Goal: Information Seeking & Learning: Learn about a topic

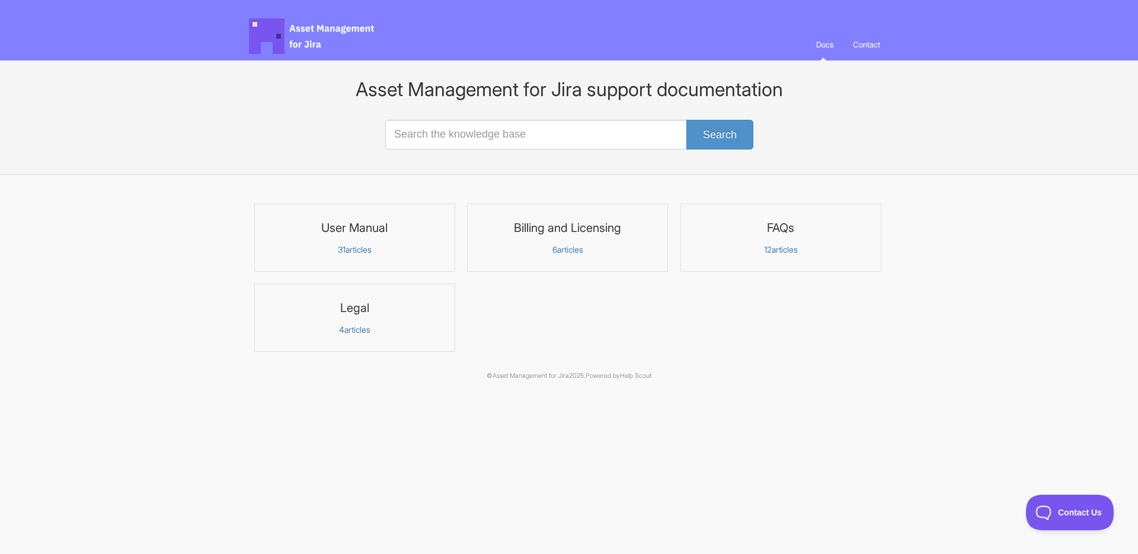
click at [422, 242] on link "User Manual 31 articles" at bounding box center [354, 237] width 201 height 68
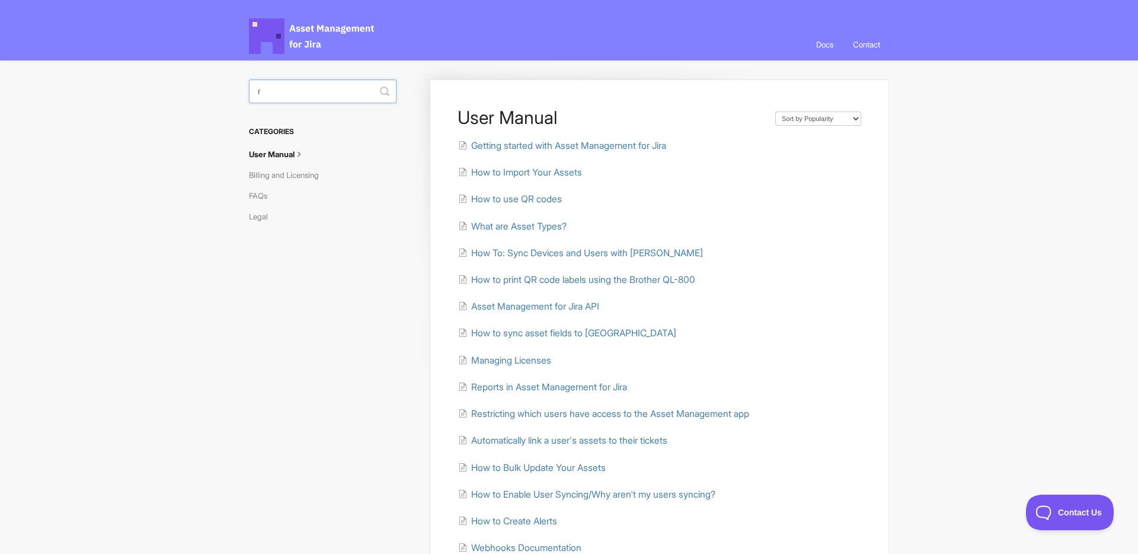
click at [360, 87] on input "r" at bounding box center [323, 91] width 148 height 24
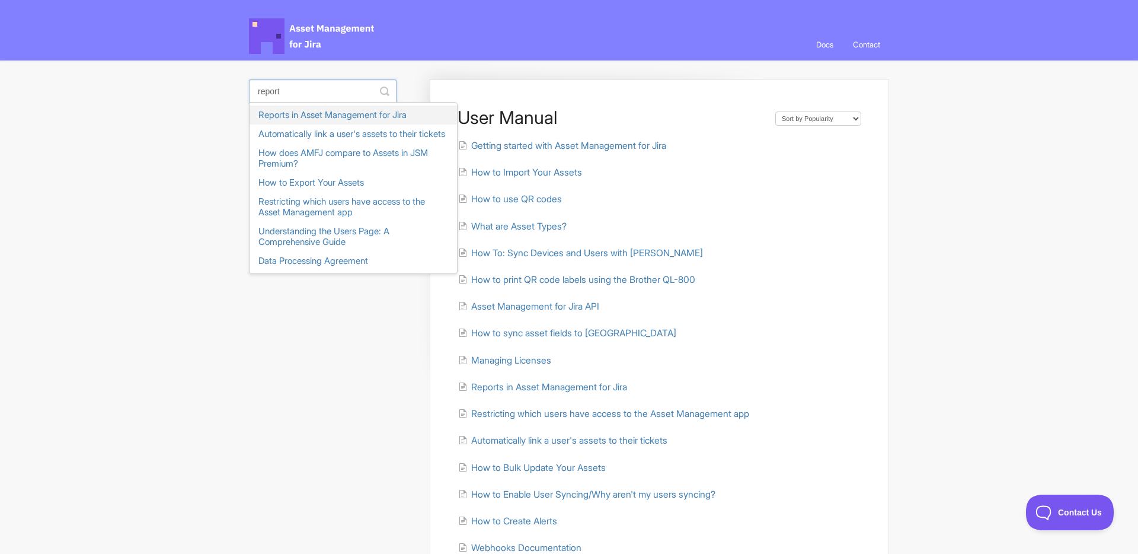
type input "report"
click at [346, 121] on link "Reports in Asset Management for Jira" at bounding box center [353, 115] width 207 height 19
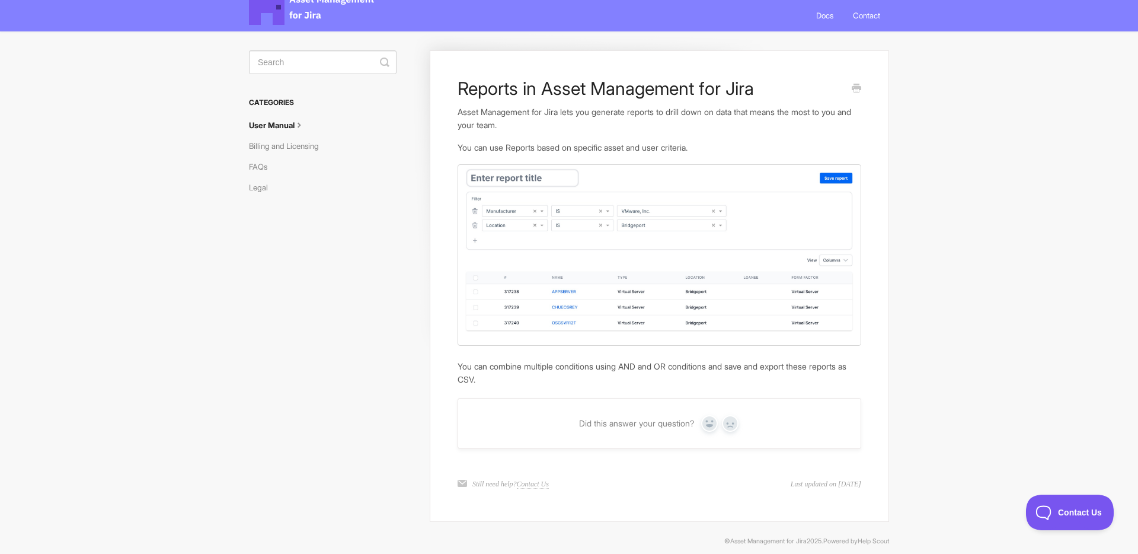
scroll to position [37, 0]
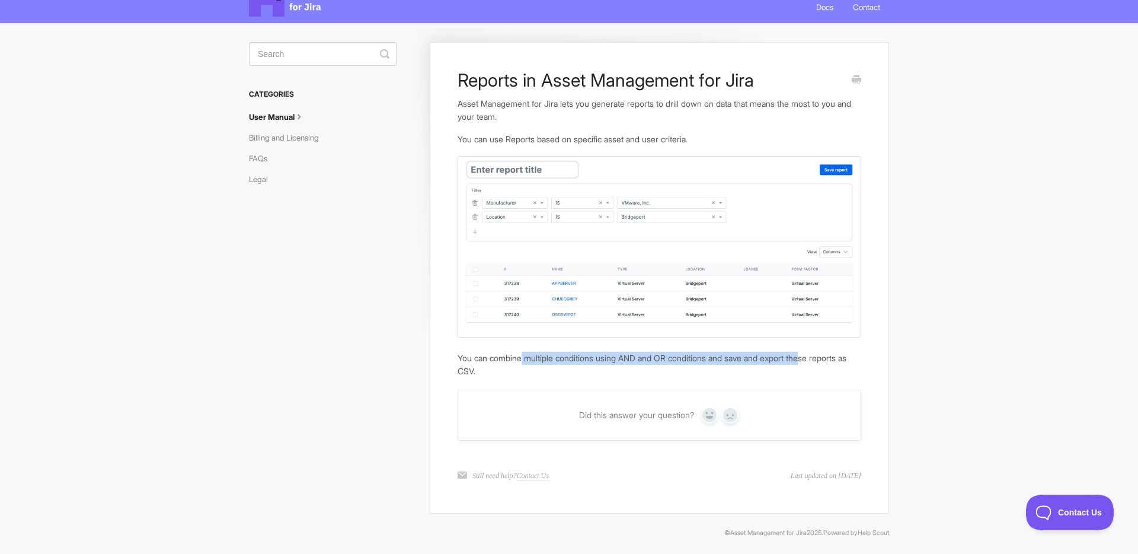
drag, startPoint x: 526, startPoint y: 356, endPoint x: 817, endPoint y: 355, distance: 291.6
click at [817, 355] on p "You can combine multiple conditions using AND and OR conditions and save and ex…" at bounding box center [660, 364] width 404 height 25
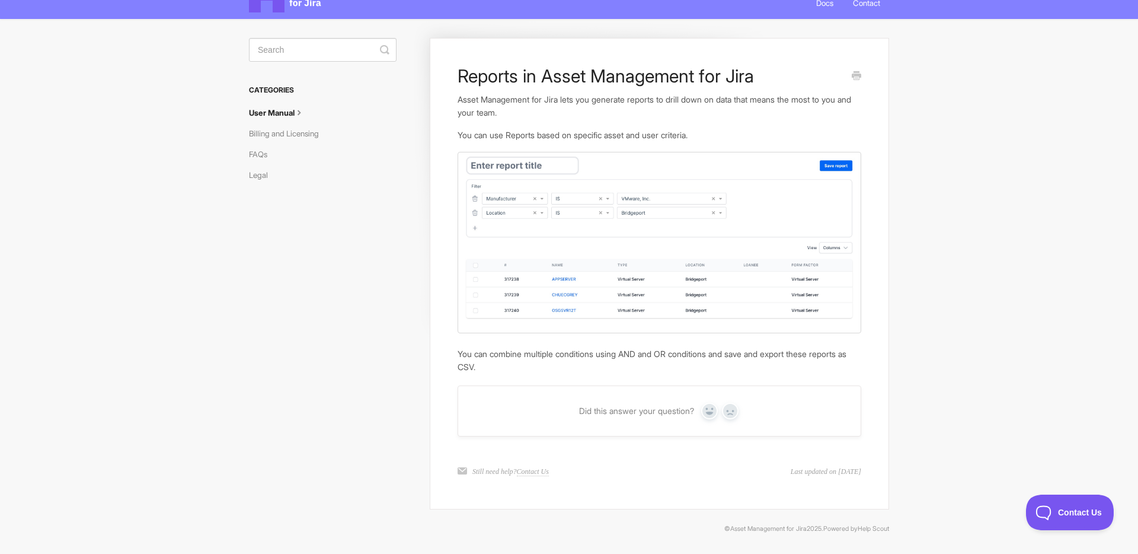
scroll to position [0, 0]
